Goal: Task Accomplishment & Management: Complete application form

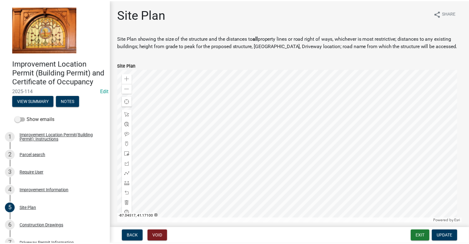
scroll to position [25, 0]
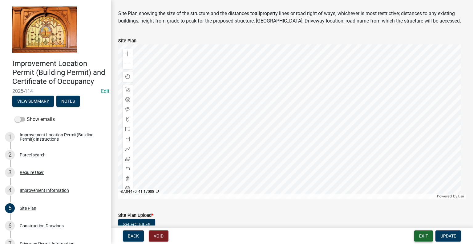
click at [425, 233] on button "Exit" at bounding box center [423, 235] width 19 height 11
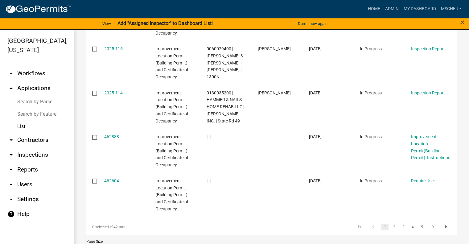
scroll to position [391, 0]
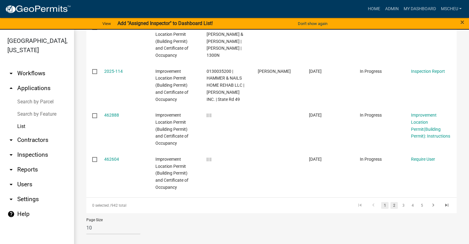
click at [390, 205] on link "2" at bounding box center [393, 205] width 7 height 7
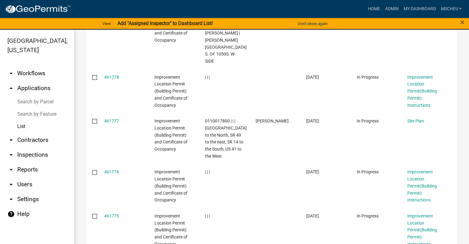
scroll to position [363, 0]
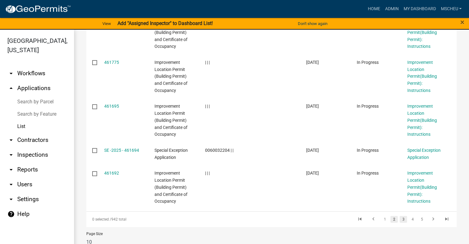
click at [399, 216] on link "3" at bounding box center [402, 219] width 7 height 7
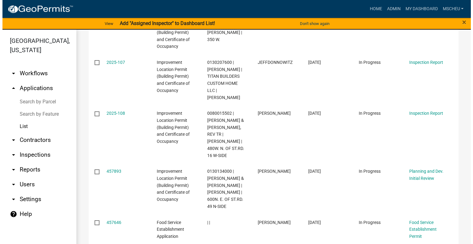
scroll to position [377, 0]
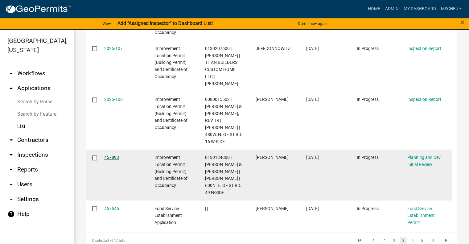
click at [107, 155] on link "457893" at bounding box center [111, 157] width 15 height 5
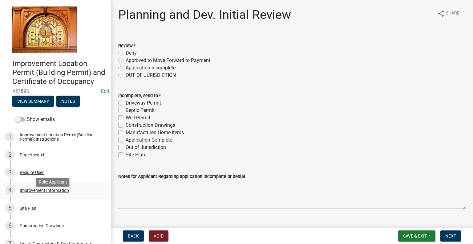
click at [54, 192] on div "Improvement Information" at bounding box center [44, 190] width 49 height 4
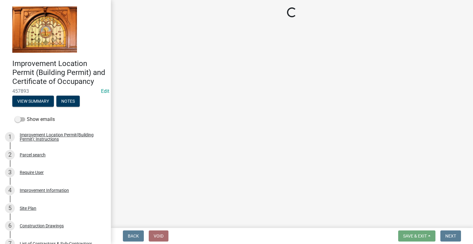
select select "8223da26-0ac6-488f-81e7-4bb0725dcd0b"
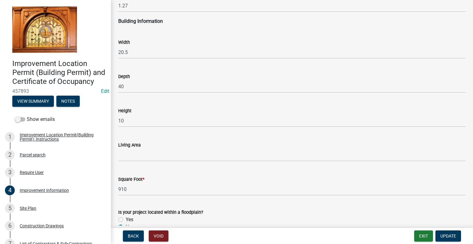
scroll to position [928, 0]
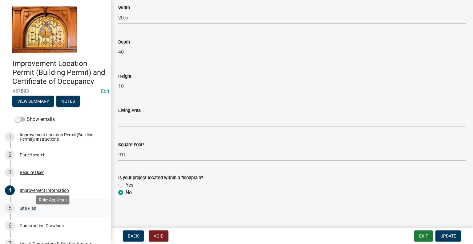
click at [51, 213] on div "5 Site Plan" at bounding box center [53, 208] width 96 height 10
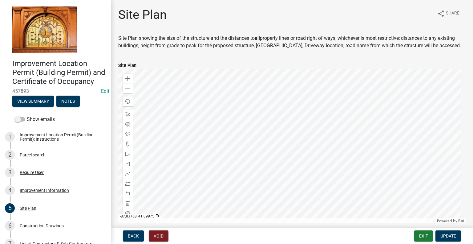
scroll to position [95, 0]
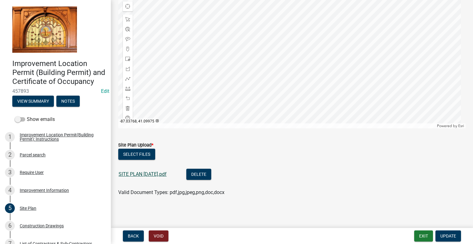
click at [131, 175] on link "SITE PLAN [DATE].pdf" at bounding box center [143, 174] width 48 height 6
click at [58, 228] on div "Construction Drawings" at bounding box center [42, 225] width 44 height 4
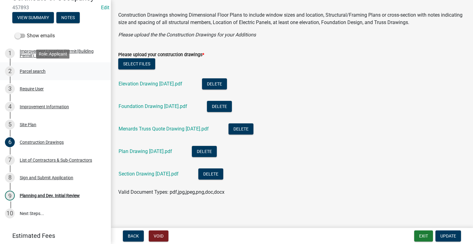
scroll to position [92, 0]
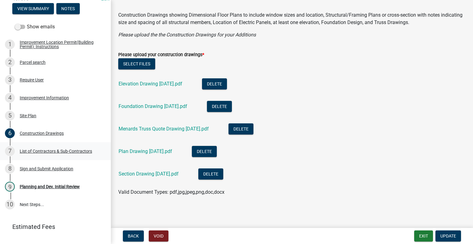
click at [66, 153] on div "List of Contractors & Sub-Contractors" at bounding box center [56, 151] width 72 height 4
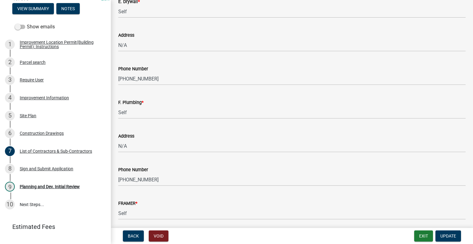
scroll to position [616, 0]
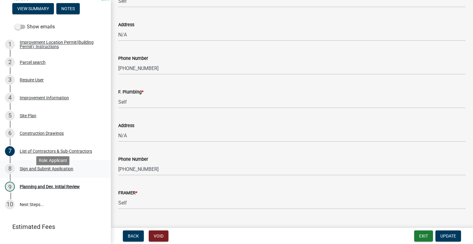
click at [42, 171] on div "Sign and Submit Application" at bounding box center [47, 168] width 54 height 4
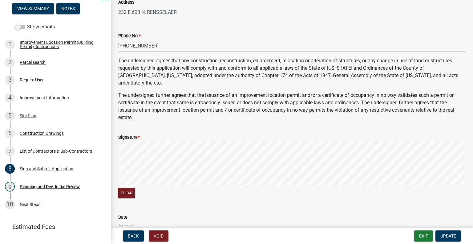
scroll to position [246, 0]
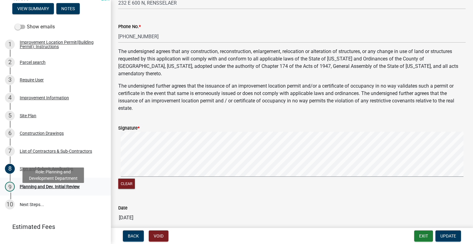
click at [26, 189] on div "Planning and Dev. Initial Review" at bounding box center [50, 186] width 60 height 4
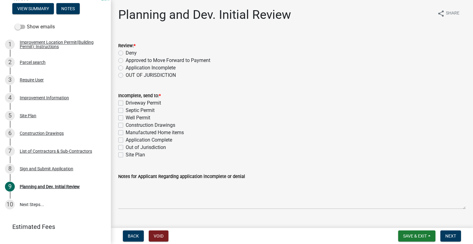
click at [126, 68] on label "Application Incomplete" at bounding box center [151, 67] width 50 height 7
click at [126, 68] on input "Application Incomplete" at bounding box center [128, 66] width 4 height 4
radio input "true"
click at [120, 142] on div "Application Complete" at bounding box center [291, 139] width 347 height 7
click at [115, 146] on div "Incomplete, send to: * Driveway Permit Septic Permit Well Permit Construction D…" at bounding box center [292, 121] width 357 height 74
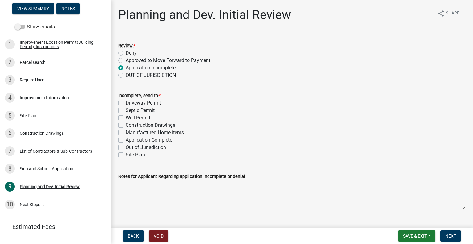
click at [126, 140] on label "Application Complete" at bounding box center [149, 139] width 47 height 7
click at [126, 140] on input "Application Complete" at bounding box center [128, 138] width 4 height 4
checkbox input "true"
checkbox input "false"
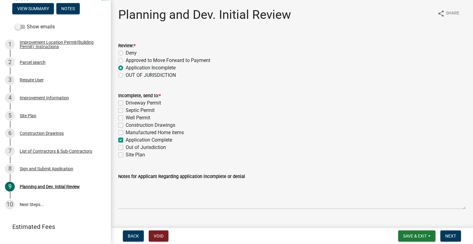
checkbox input "false"
checkbox input "true"
checkbox input "false"
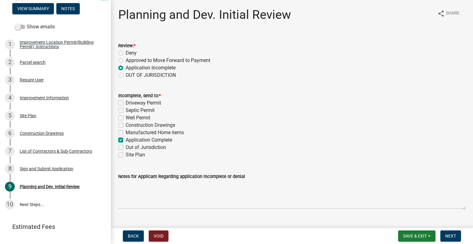
checkbox input "false"
click at [449, 235] on span "Next" at bounding box center [450, 235] width 11 height 5
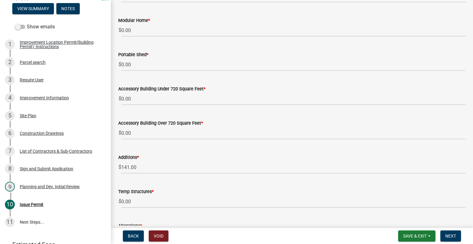
scroll to position [216, 0]
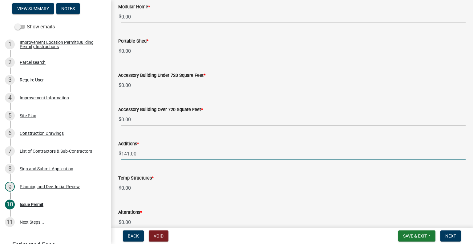
click at [129, 152] on input "141.00" at bounding box center [293, 153] width 344 height 13
type input "200.00"
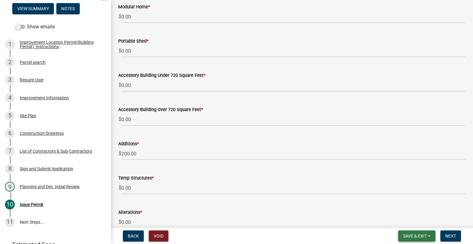
click at [405, 235] on span "Save & Exit" at bounding box center [415, 235] width 24 height 5
click at [412, 218] on button "Save & Exit" at bounding box center [410, 219] width 49 height 15
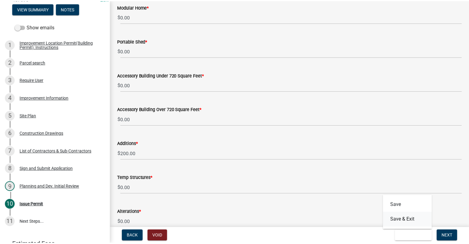
scroll to position [0, 0]
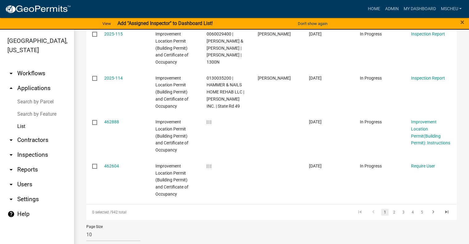
scroll to position [391, 0]
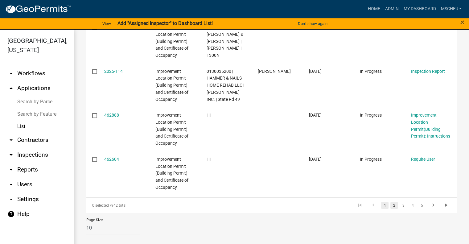
click at [391, 204] on link "2" at bounding box center [393, 205] width 7 height 7
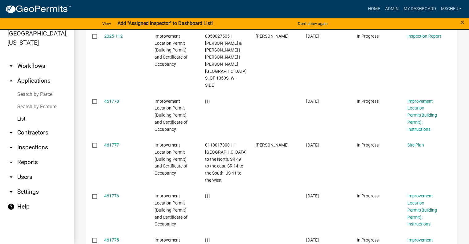
scroll to position [363, 0]
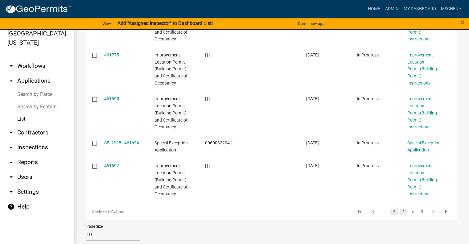
click at [399, 208] on link "3" at bounding box center [402, 211] width 7 height 7
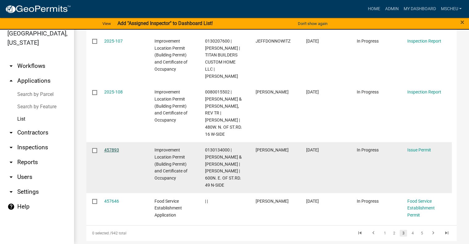
click at [105, 147] on link "457893" at bounding box center [111, 149] width 15 height 5
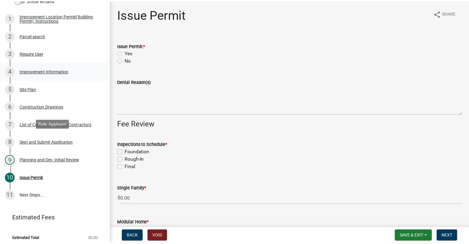
scroll to position [123, 0]
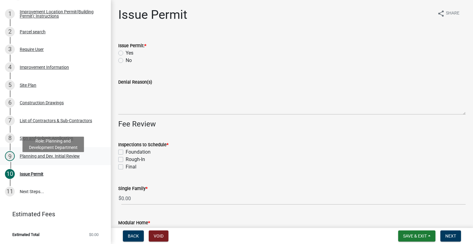
click at [57, 158] on div "Planning and Dev. Initial Review" at bounding box center [50, 156] width 60 height 4
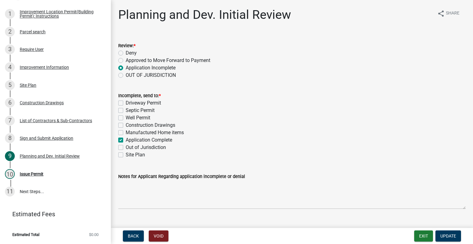
click at [126, 60] on label "Approved to Move Forward to Payment" at bounding box center [168, 60] width 85 height 7
click at [126, 60] on input "Approved to Move Forward to Payment" at bounding box center [128, 59] width 4 height 4
radio input "true"
click at [445, 235] on span "Update" at bounding box center [449, 235] width 16 height 5
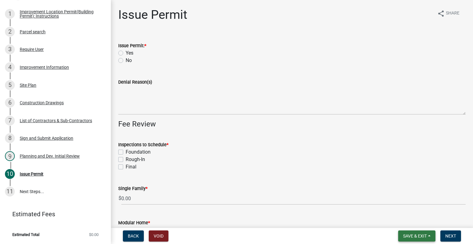
click at [423, 235] on span "Save & Exit" at bounding box center [415, 235] width 24 height 5
click at [423, 218] on button "Save & Exit" at bounding box center [410, 219] width 49 height 15
